Goal: Task Accomplishment & Management: Manage account settings

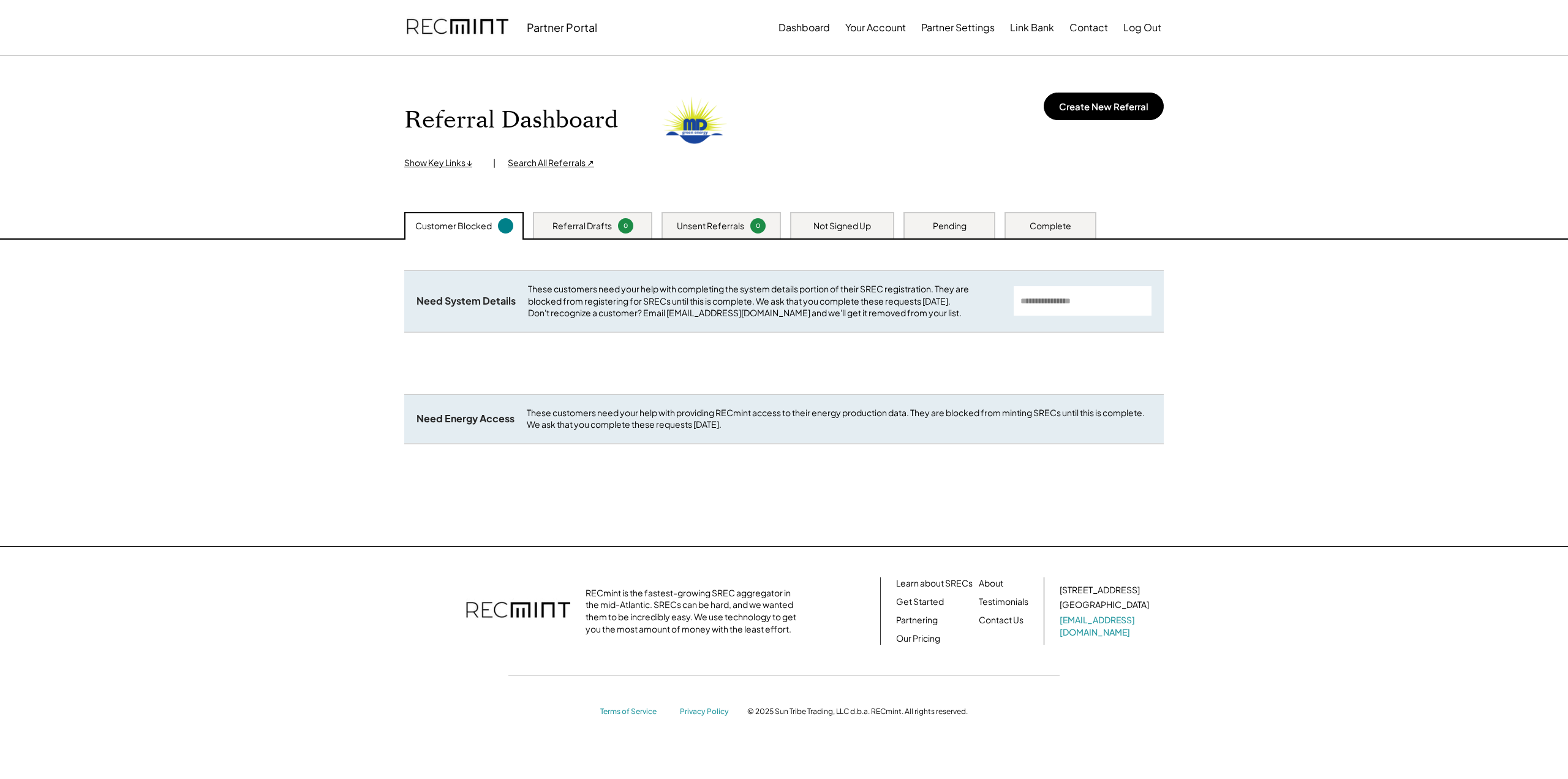
click at [574, 226] on div "Referral Drafts" at bounding box center [582, 226] width 60 height 12
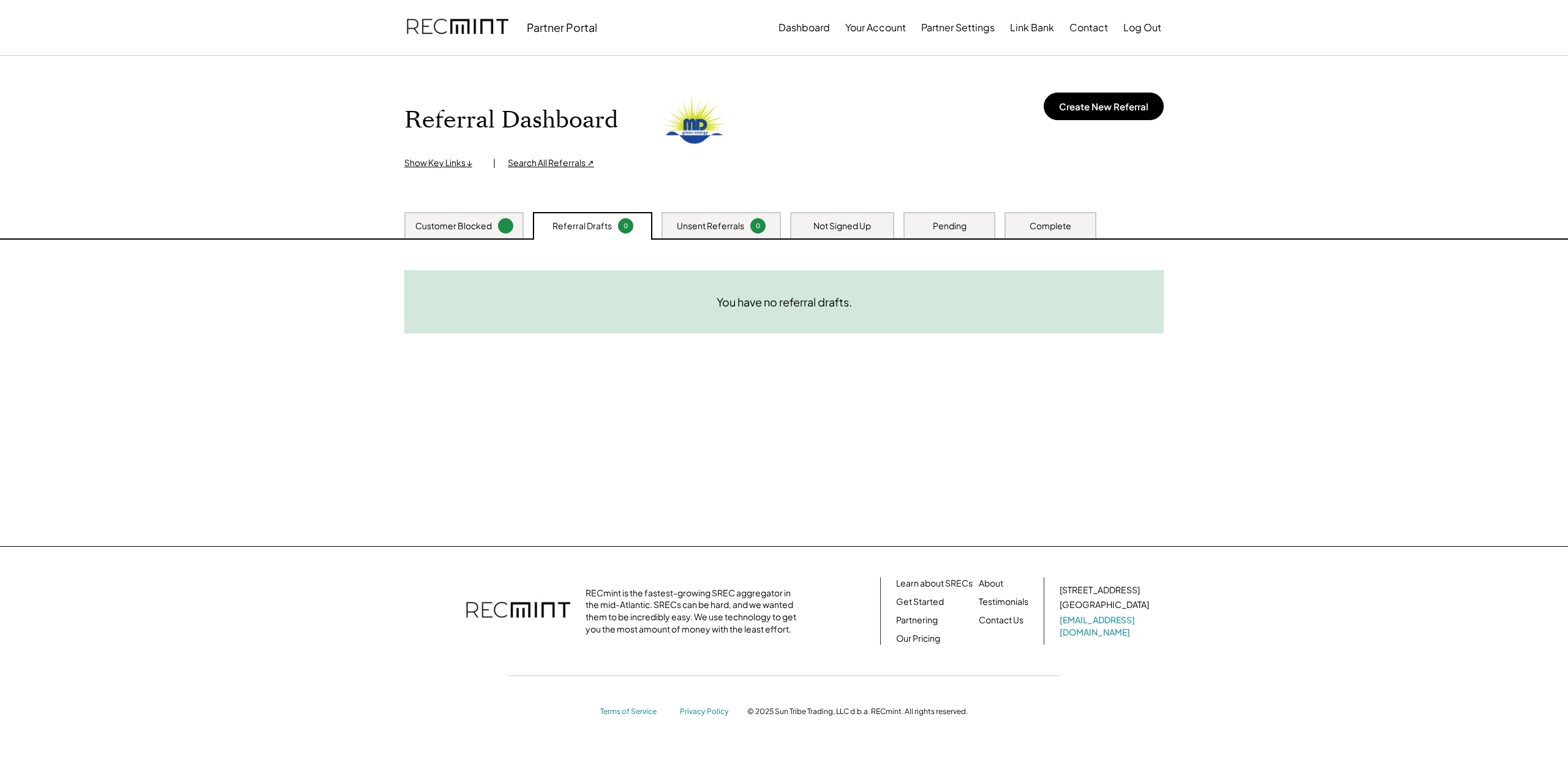
click at [710, 228] on div "Unsent Referrals" at bounding box center [710, 226] width 67 height 12
click at [852, 234] on div "Not Signed Up" at bounding box center [843, 225] width 104 height 26
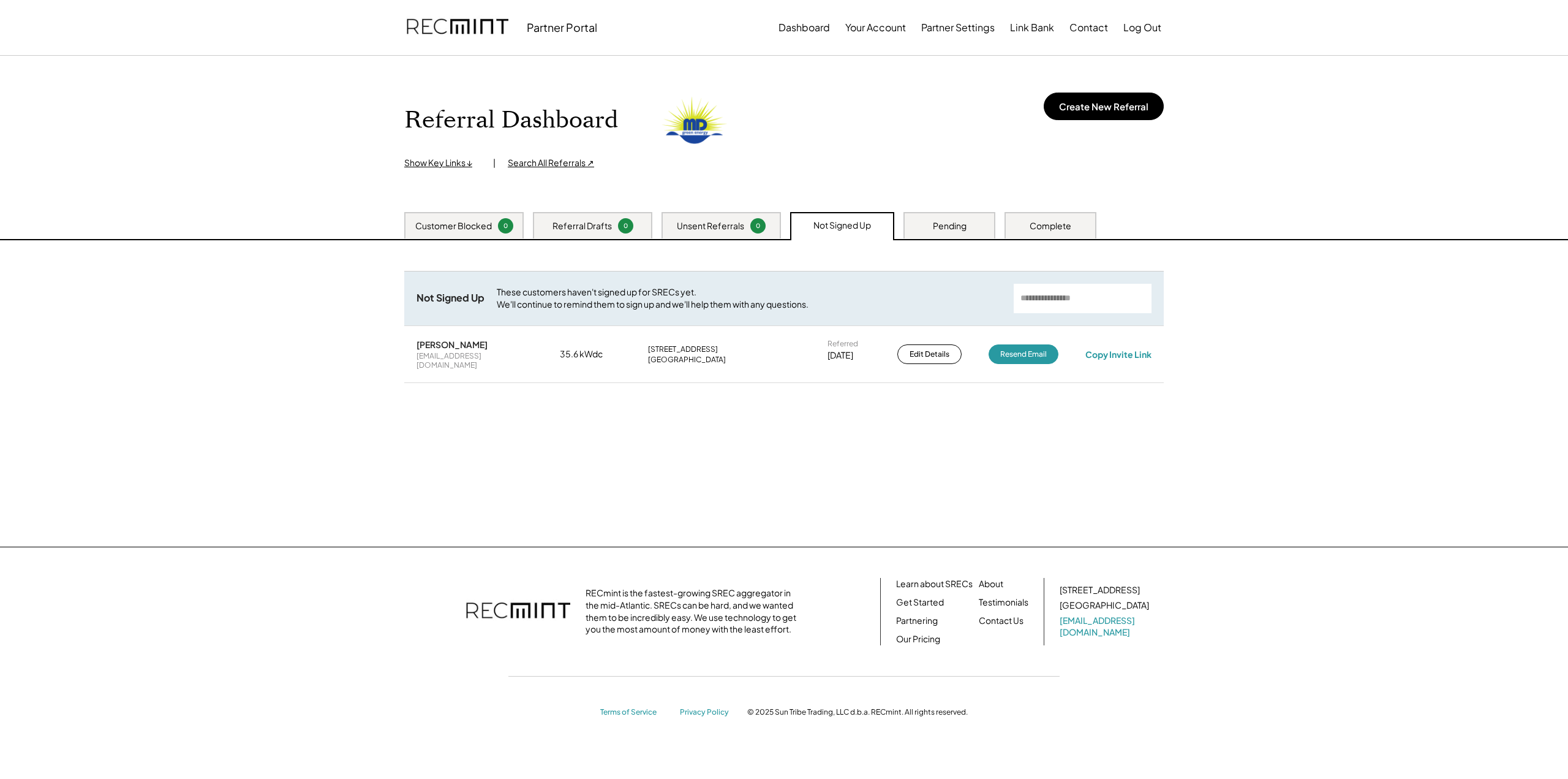
click at [942, 238] on div "Pending" at bounding box center [950, 225] width 92 height 26
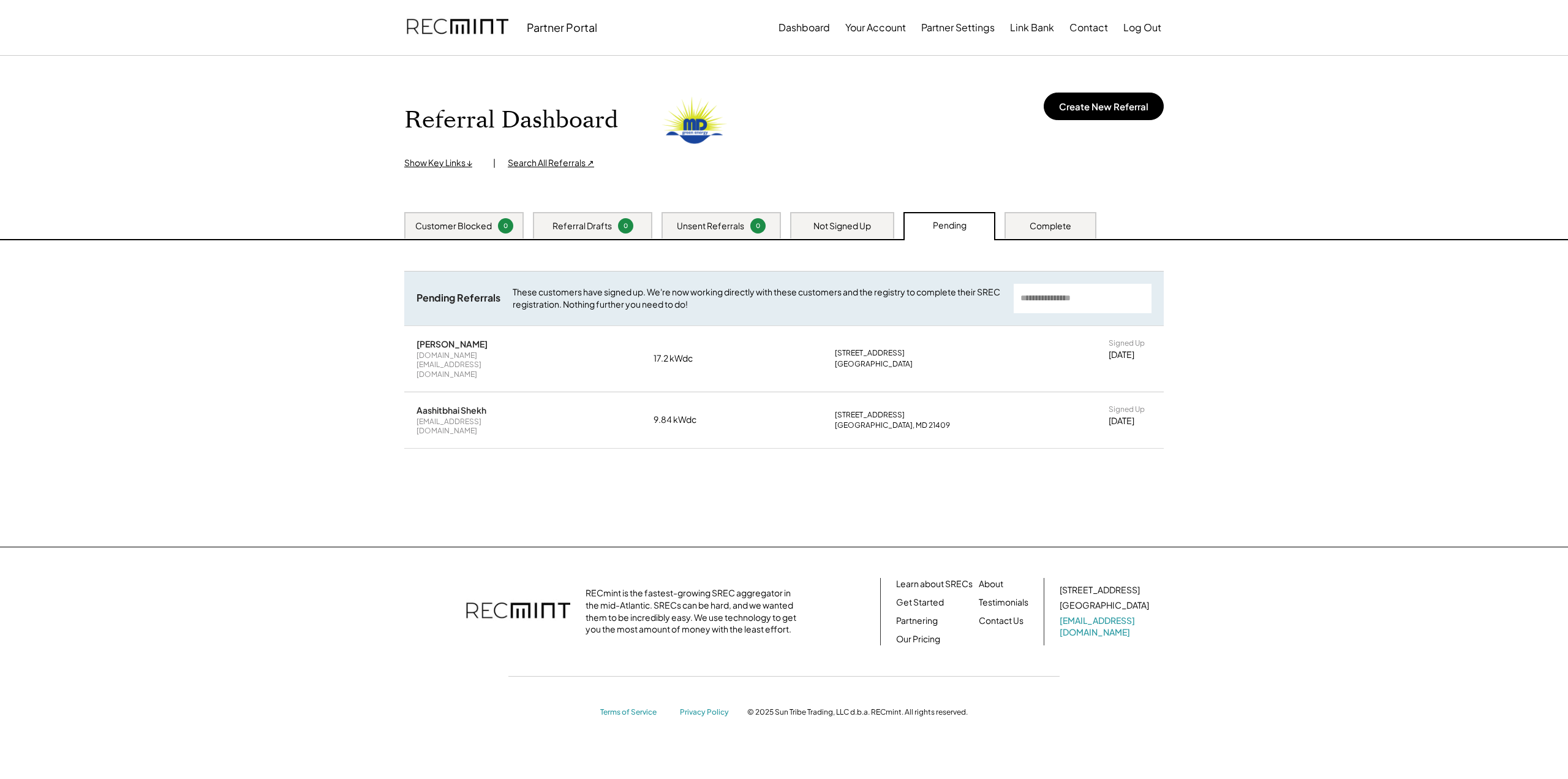
click at [815, 222] on div "Not Signed Up" at bounding box center [842, 226] width 58 height 12
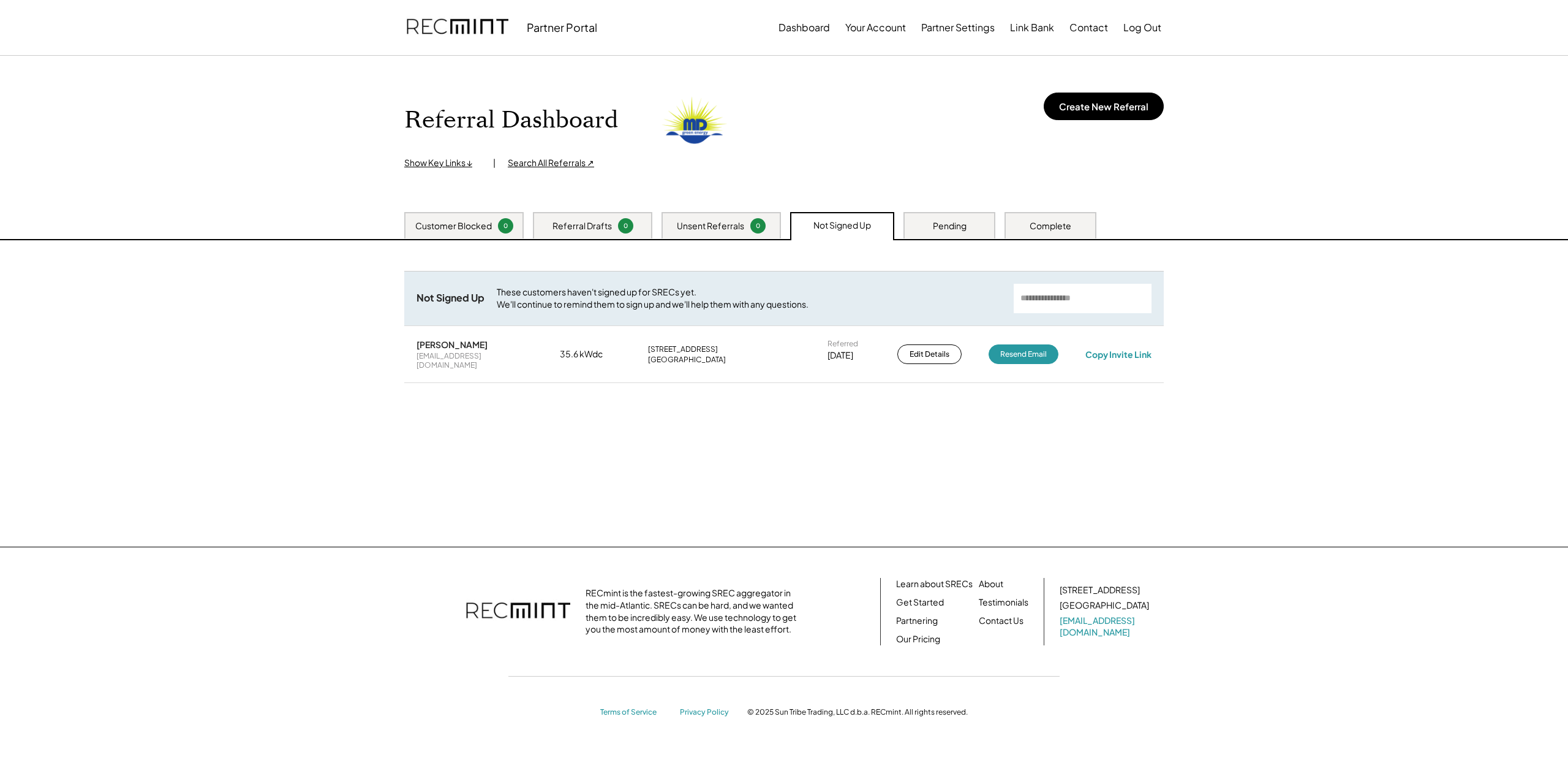
click at [1026, 232] on div "Complete" at bounding box center [1051, 225] width 92 height 26
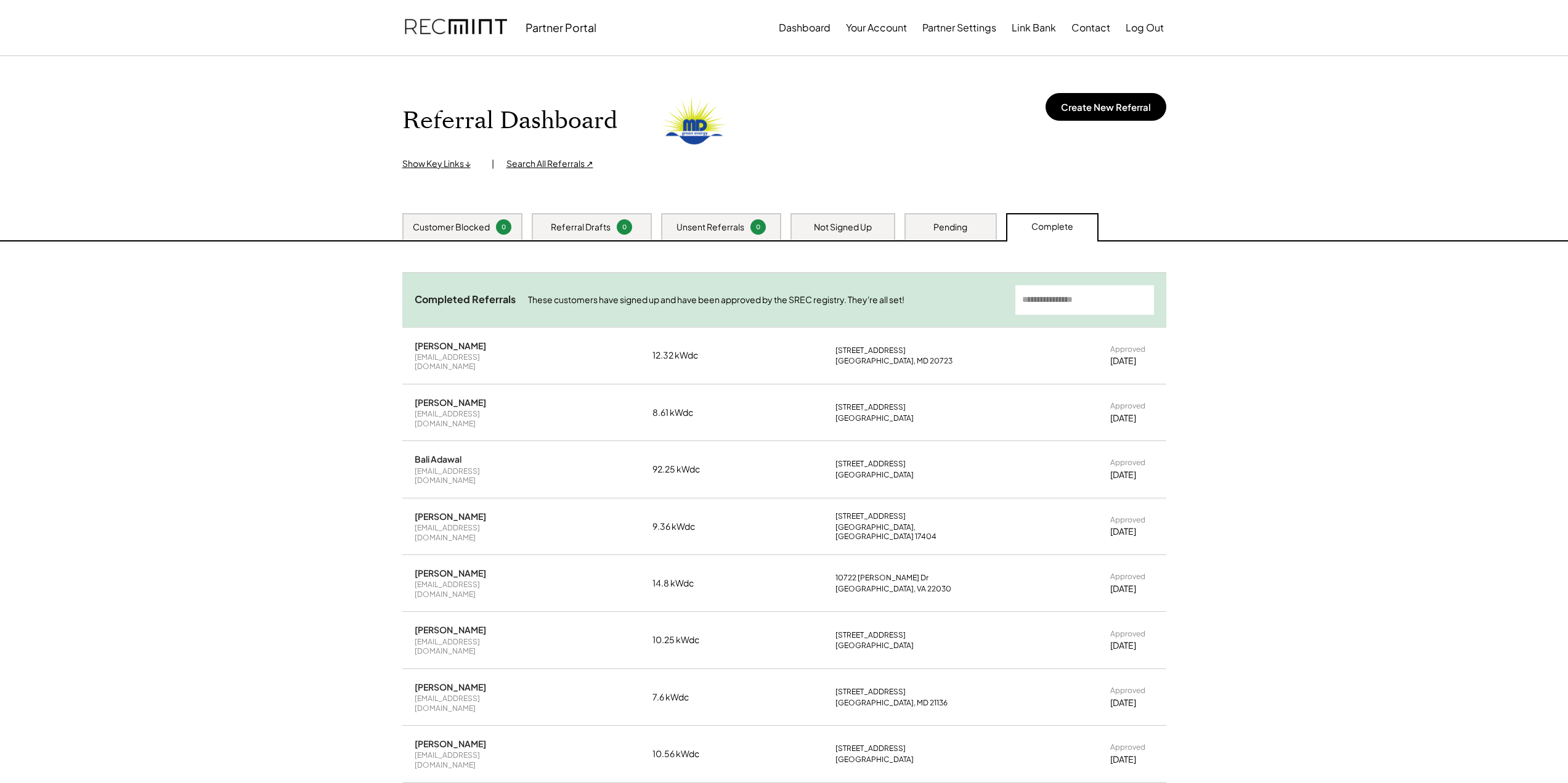
drag, startPoint x: 951, startPoint y: 230, endPoint x: 927, endPoint y: 227, distance: 24.2
click at [951, 230] on div "Pending" at bounding box center [950, 227] width 34 height 12
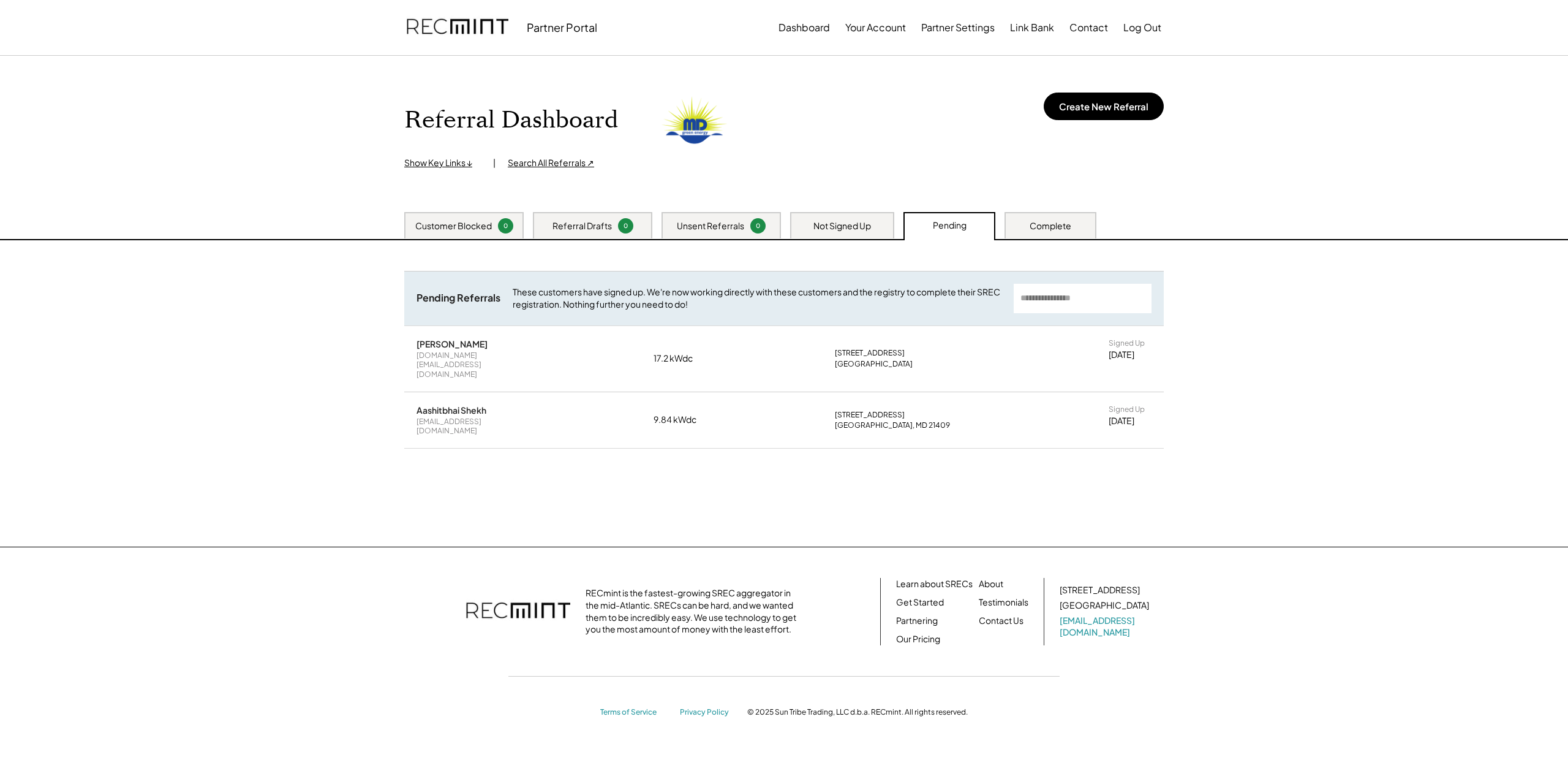
click at [837, 228] on div "Not Signed Up" at bounding box center [842, 226] width 58 height 12
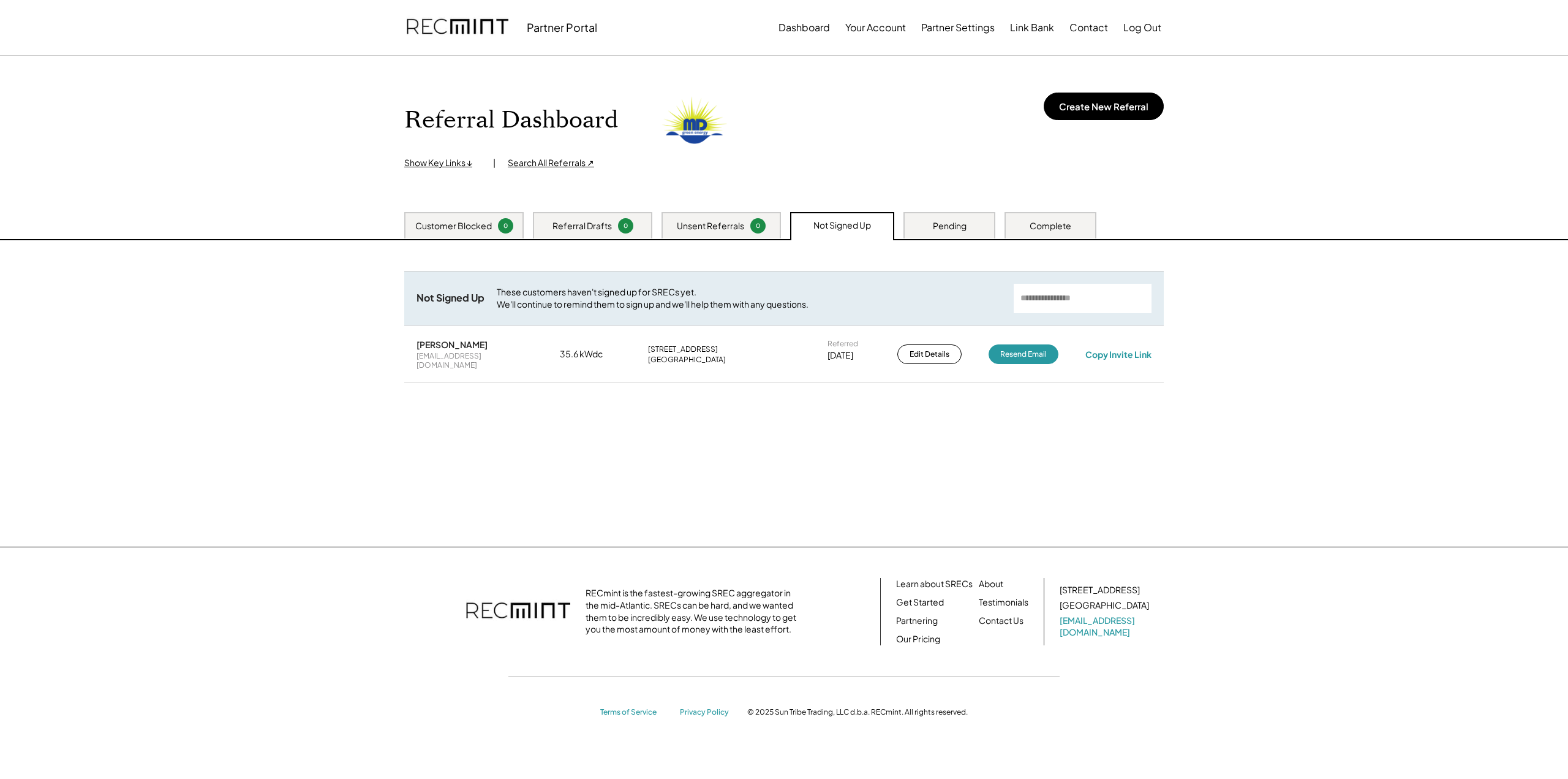
click at [932, 225] on div "Pending" at bounding box center [950, 225] width 92 height 26
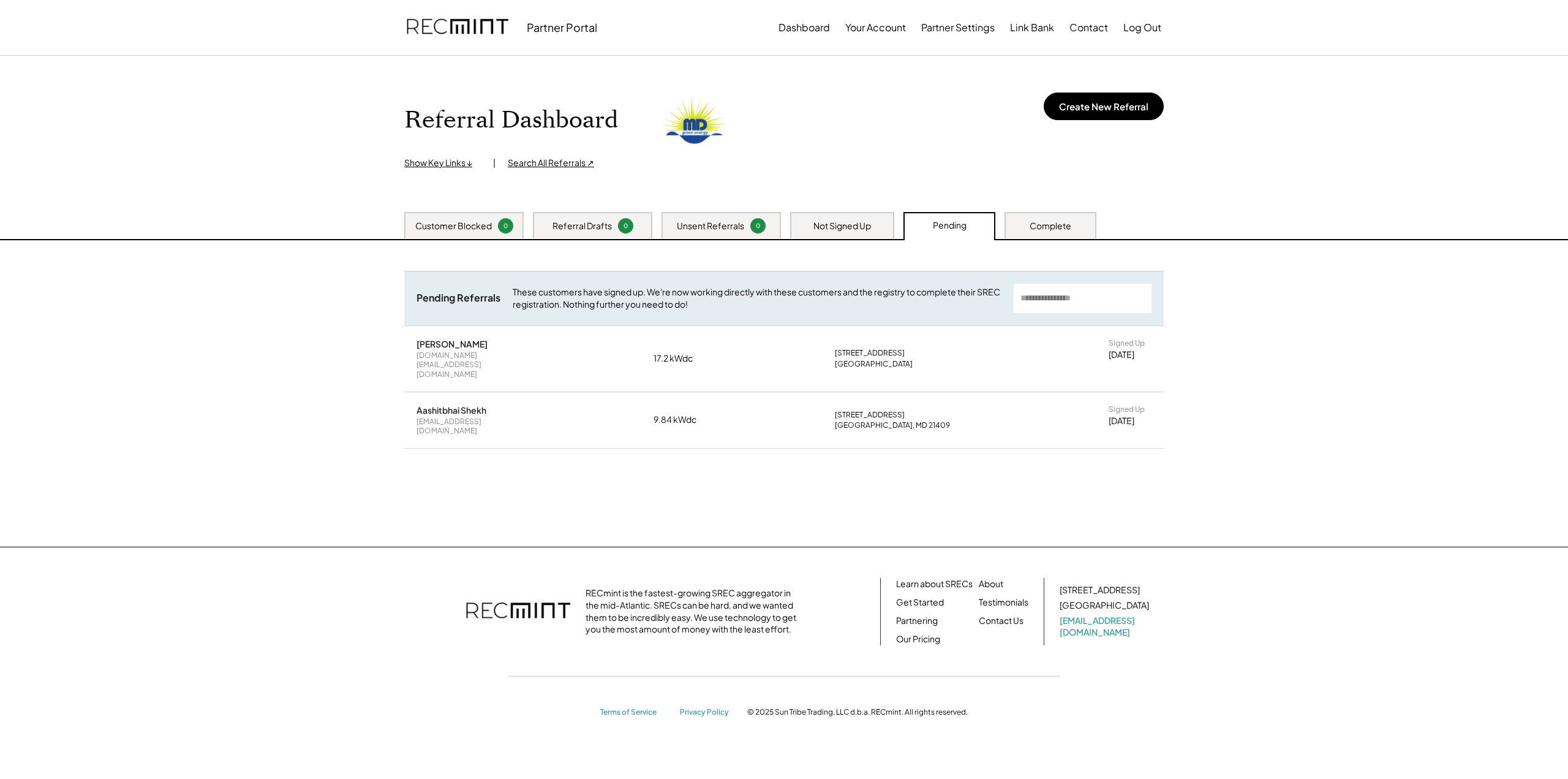
click at [850, 234] on div "Not Signed Up" at bounding box center [843, 225] width 104 height 26
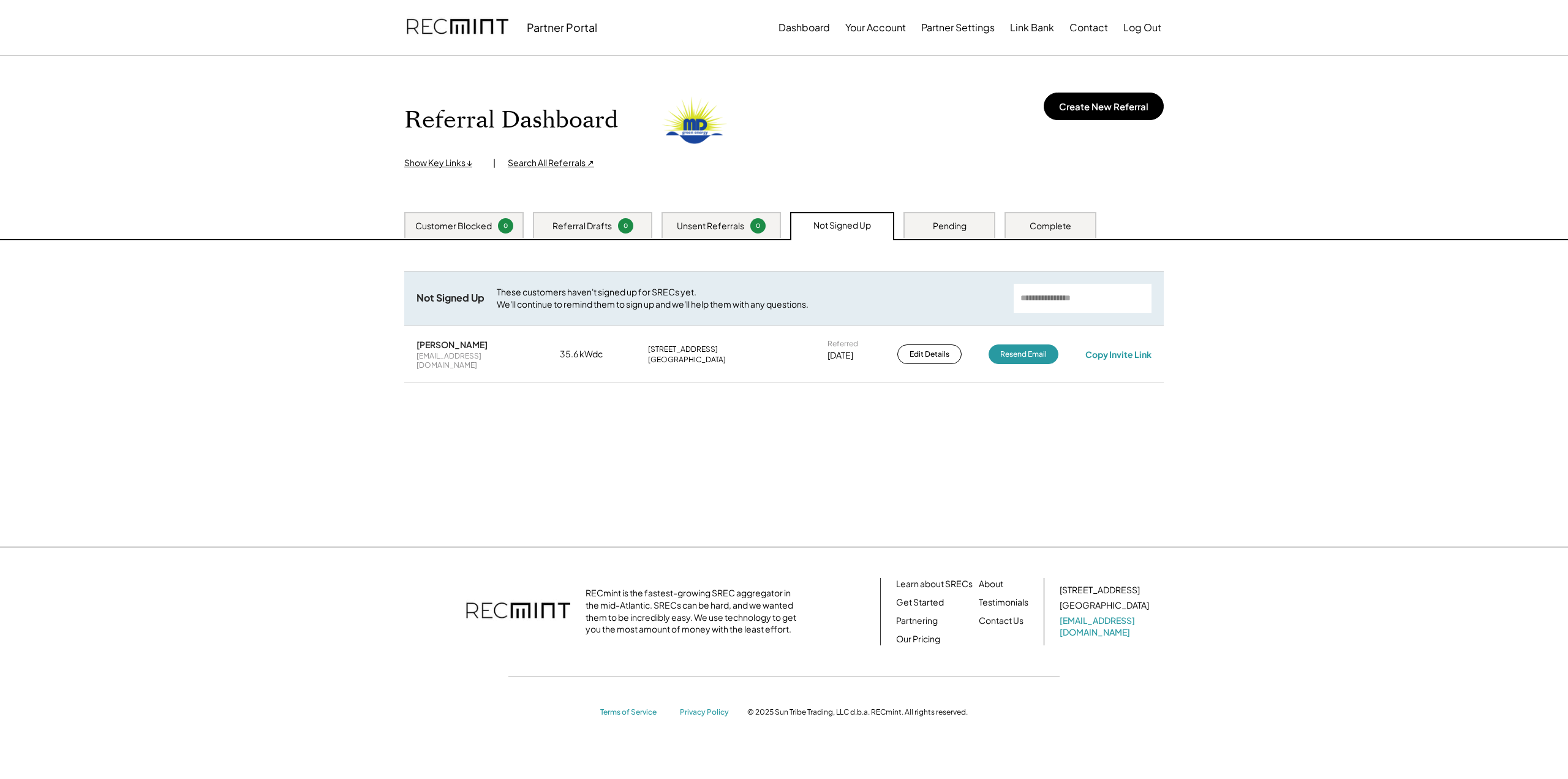
click at [726, 226] on div "Unsent Referrals" at bounding box center [710, 226] width 67 height 12
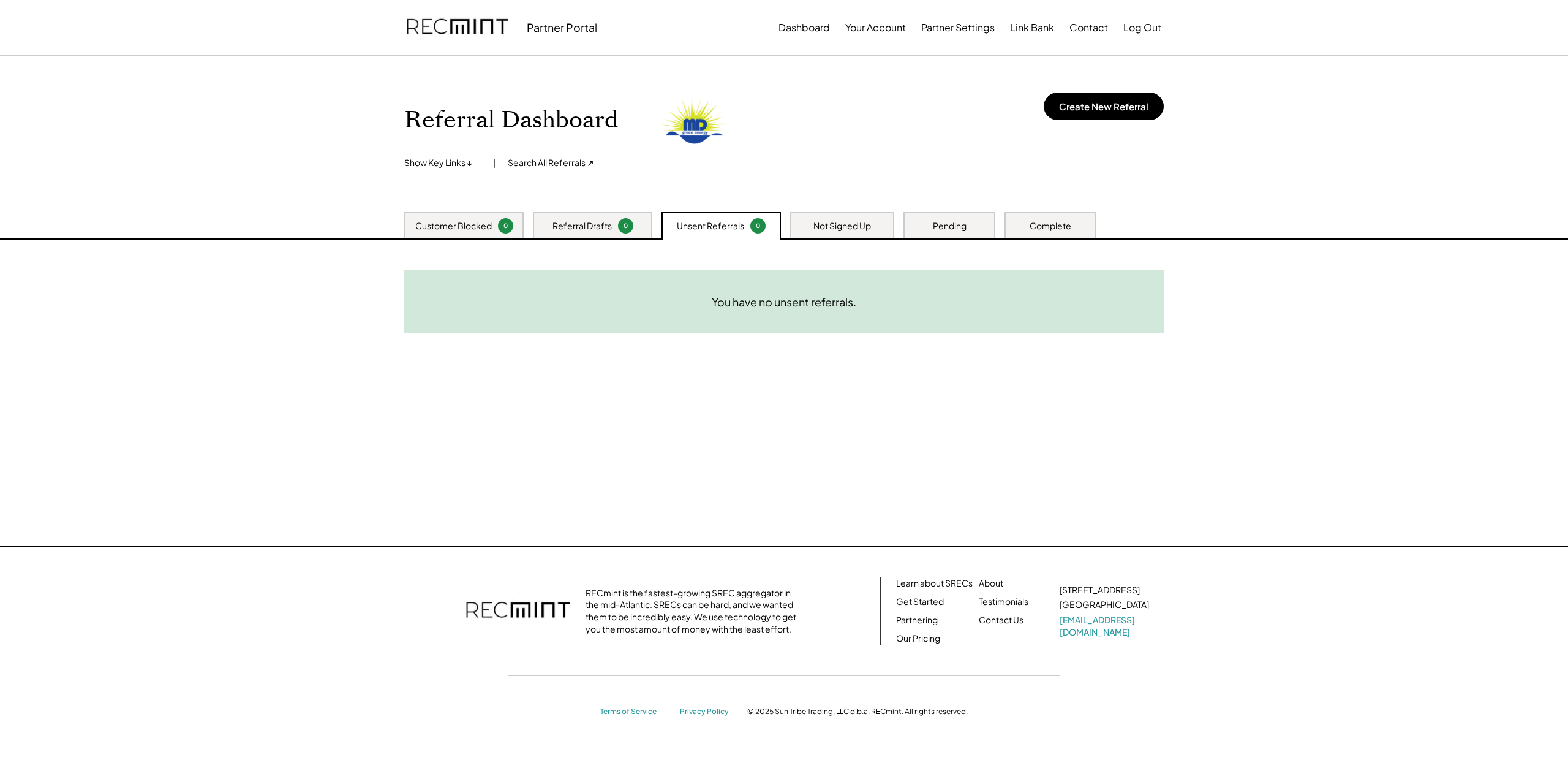
click at [863, 236] on div "Not Signed Up" at bounding box center [843, 225] width 104 height 26
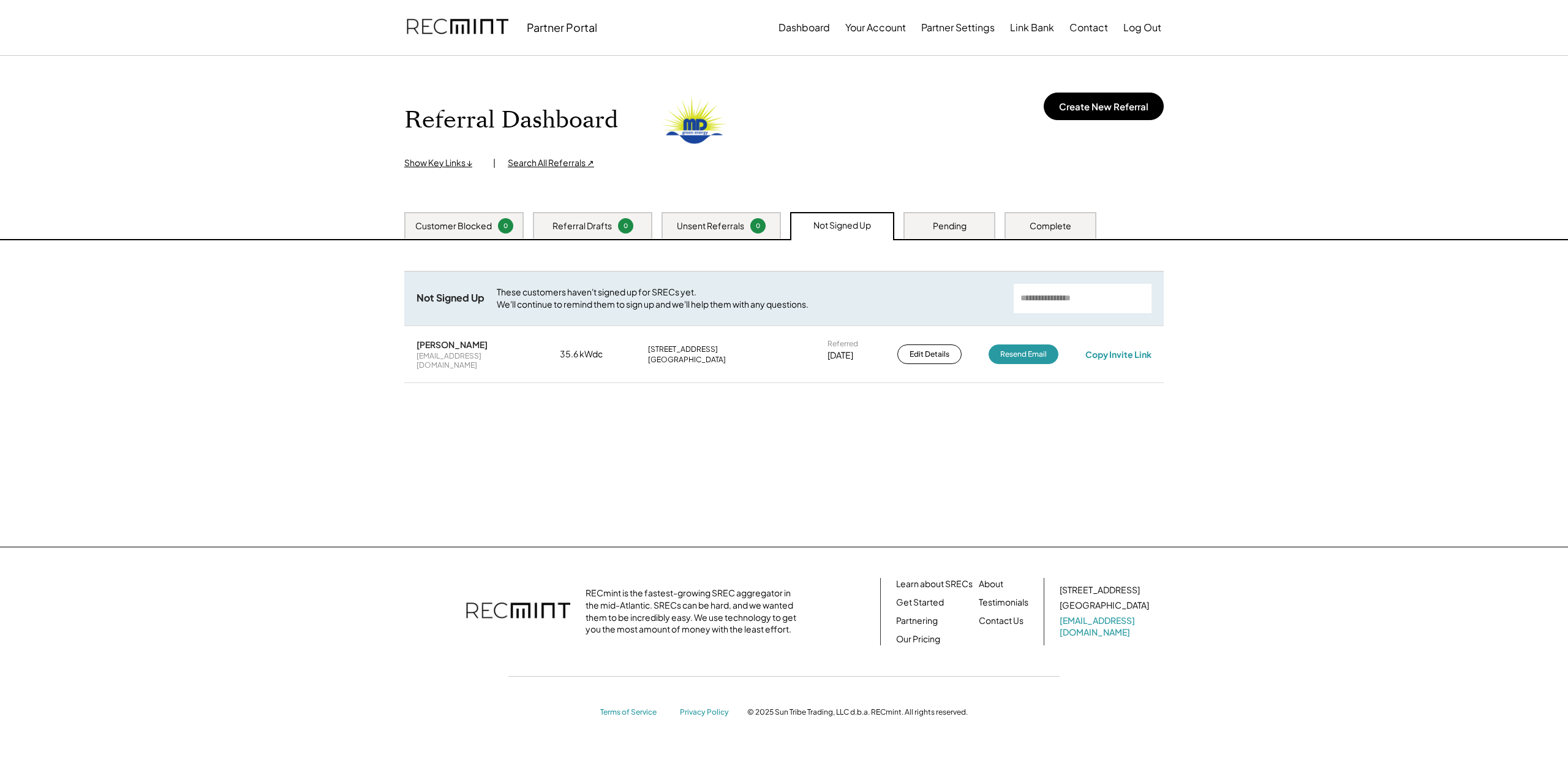
click at [687, 221] on div "Unsent Referrals" at bounding box center [710, 226] width 67 height 12
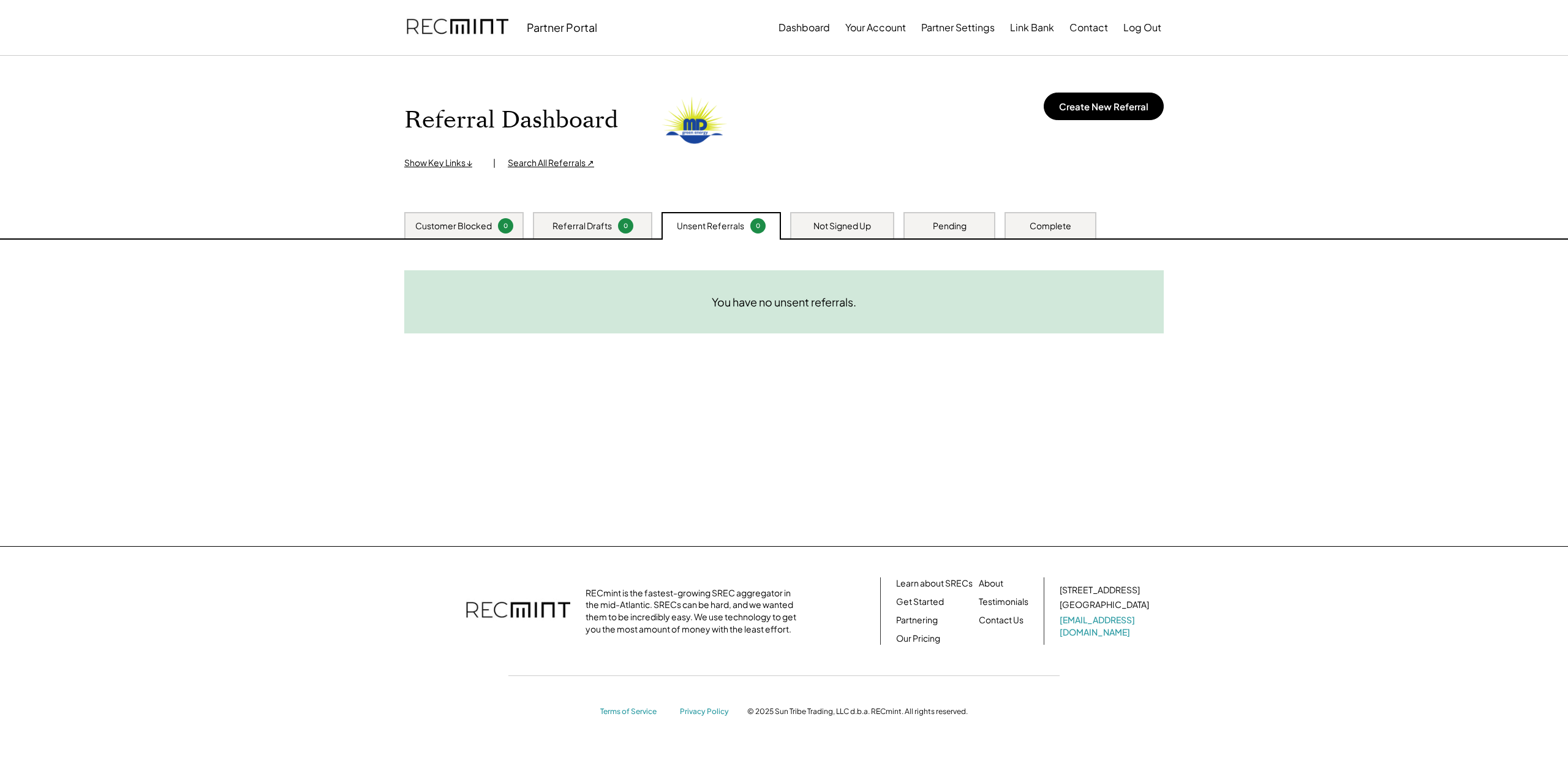
click at [604, 215] on div "Referral Drafts 0" at bounding box center [593, 225] width 119 height 26
click at [475, 228] on div "Customer Blocked" at bounding box center [453, 226] width 77 height 12
